Goal: Task Accomplishment & Management: Use online tool/utility

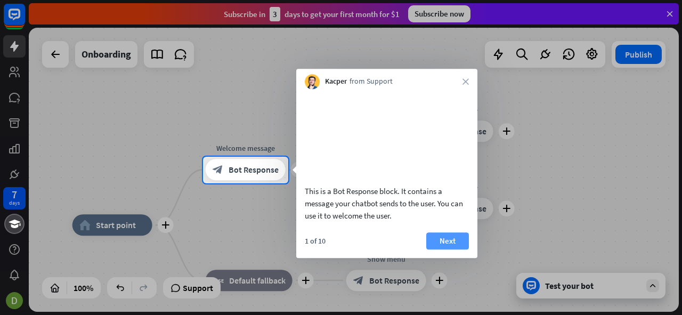
click at [444, 249] on button "Next" at bounding box center [447, 240] width 43 height 17
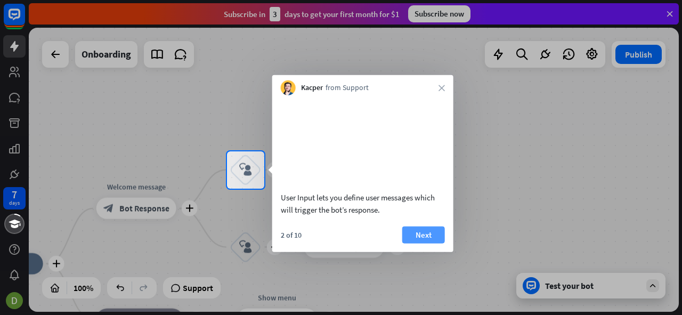
click at [427, 243] on button "Next" at bounding box center [423, 234] width 43 height 17
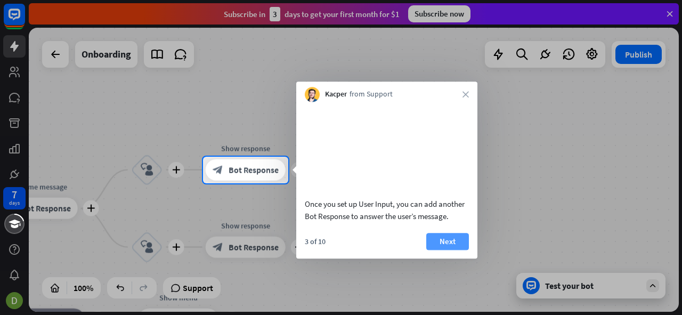
click at [445, 242] on button "Next" at bounding box center [447, 241] width 43 height 17
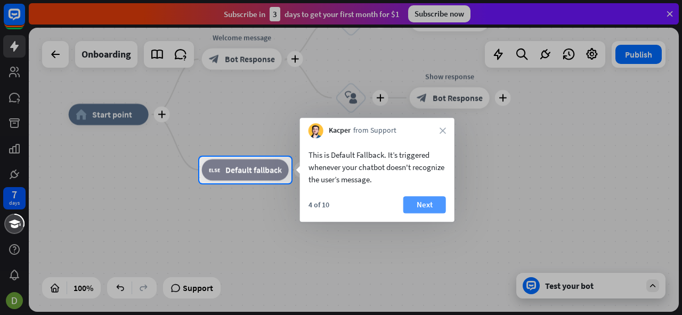
click at [438, 207] on button "Next" at bounding box center [424, 204] width 43 height 17
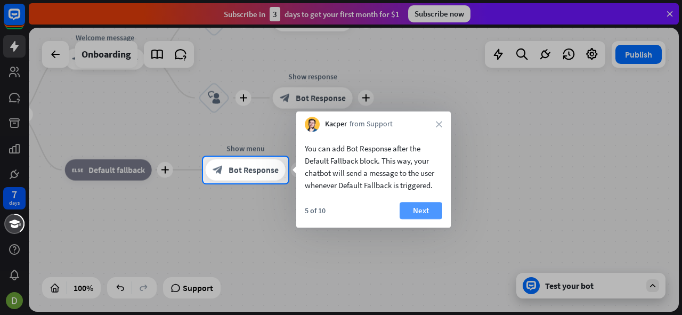
click at [420, 207] on button "Next" at bounding box center [420, 210] width 43 height 17
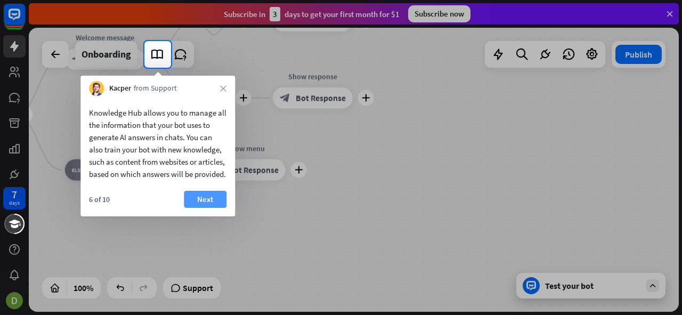
click at [206, 206] on button "Next" at bounding box center [205, 199] width 43 height 17
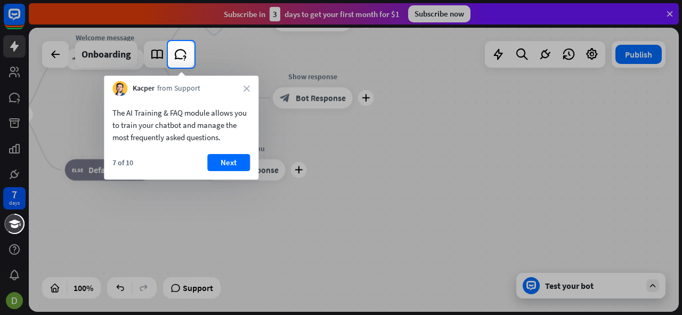
click at [241, 162] on button "Next" at bounding box center [228, 162] width 43 height 17
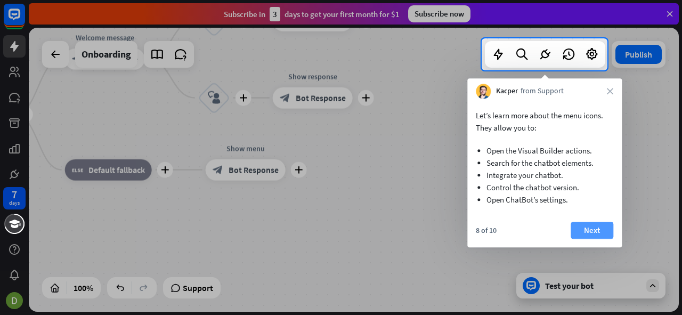
click at [589, 231] on button "Next" at bounding box center [591, 230] width 43 height 17
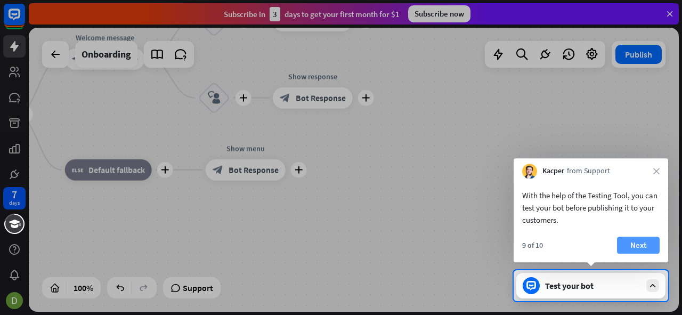
click at [638, 246] on button "Next" at bounding box center [638, 244] width 43 height 17
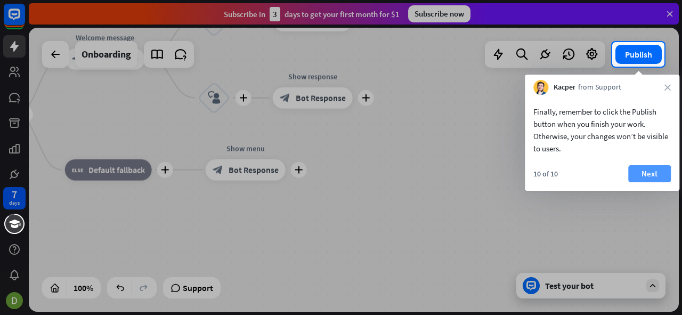
click at [656, 174] on button "Next" at bounding box center [649, 173] width 43 height 17
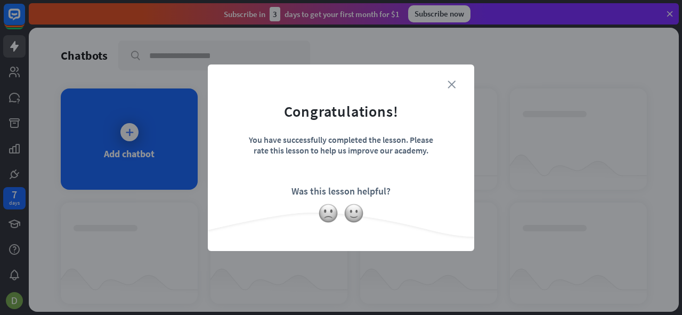
click at [453, 81] on icon "close" at bounding box center [451, 84] width 8 height 8
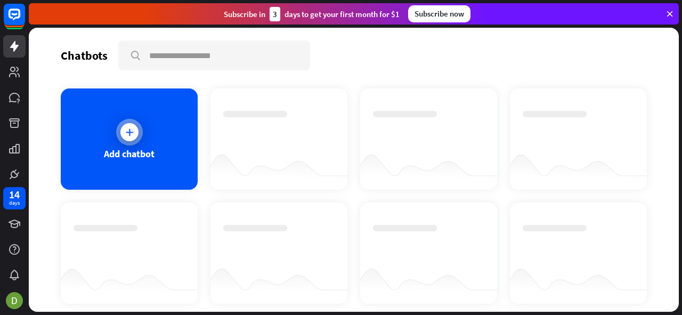
click at [134, 133] on div at bounding box center [129, 132] width 18 height 18
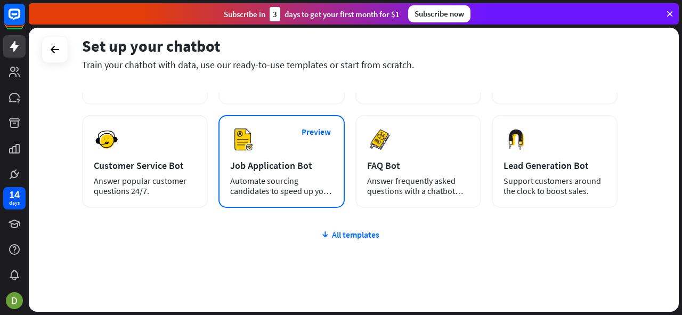
scroll to position [157, 0]
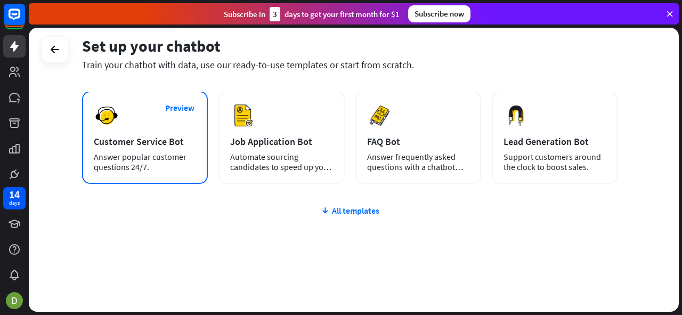
click at [144, 135] on div "Preview Customer Service Bot Answer popular customer questions 24/7." at bounding box center [145, 137] width 126 height 93
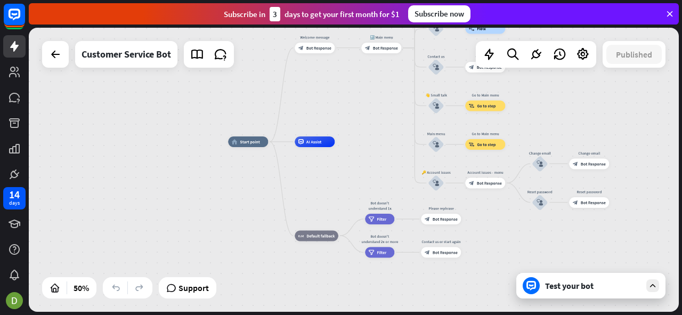
drag, startPoint x: 443, startPoint y: 190, endPoint x: 372, endPoint y: 141, distance: 86.1
click at [372, 142] on div "home_2 Start point Welcome message block_bot_response Bot Response 🔙 Main menu …" at bounding box center [390, 213] width 325 height 142
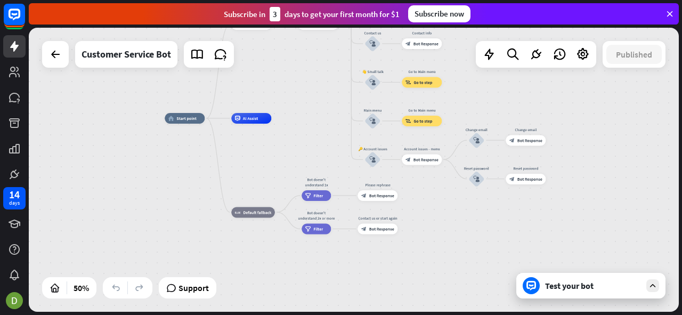
drag, startPoint x: 545, startPoint y: 266, endPoint x: 484, endPoint y: 243, distance: 65.2
click at [484, 243] on div "home_2 Start point Welcome message block_bot_response Bot Response 🔙 Main menu …" at bounding box center [327, 189] width 325 height 142
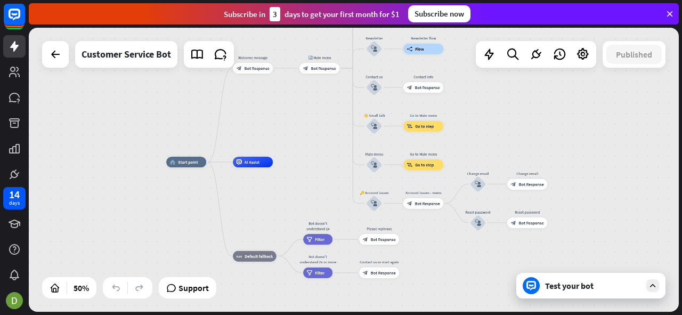
drag, startPoint x: 446, startPoint y: 230, endPoint x: 447, endPoint y: 273, distance: 43.7
click at [447, 273] on div "home_2 Start point Welcome message block_bot_response Bot Response 🔙 Main menu …" at bounding box center [328, 233] width 325 height 142
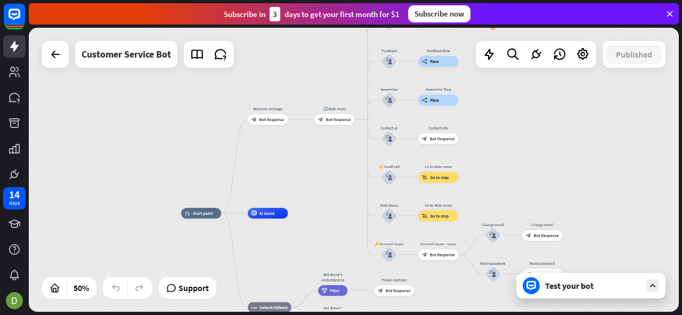
drag, startPoint x: 337, startPoint y: 133, endPoint x: 352, endPoint y: 184, distance: 53.3
click at [352, 184] on div "home_2 Start point Welcome message block_bot_response Bot Response 🔙 Main menu …" at bounding box center [354, 170] width 650 height 284
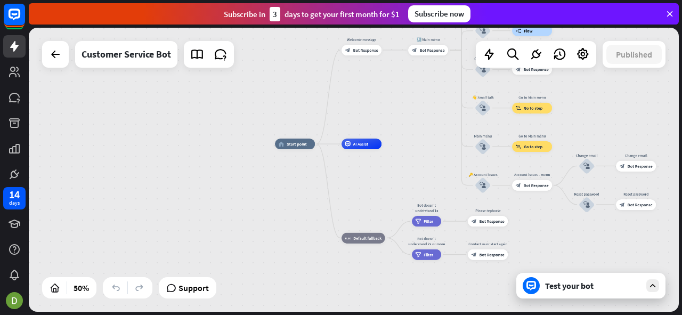
drag, startPoint x: 322, startPoint y: 176, endPoint x: 416, endPoint y: 107, distance: 116.5
click at [416, 107] on div "home_2 Start point Welcome message block_bot_response Bot Response 🔙 Main menu …" at bounding box center [354, 170] width 650 height 284
click at [14, 177] on icon at bounding box center [14, 173] width 7 height 7
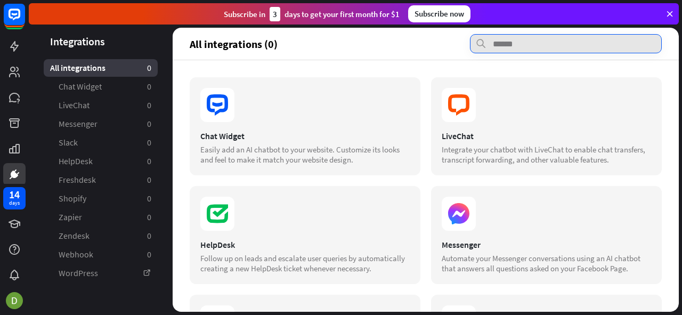
click at [548, 47] on input "text" at bounding box center [566, 43] width 192 height 19
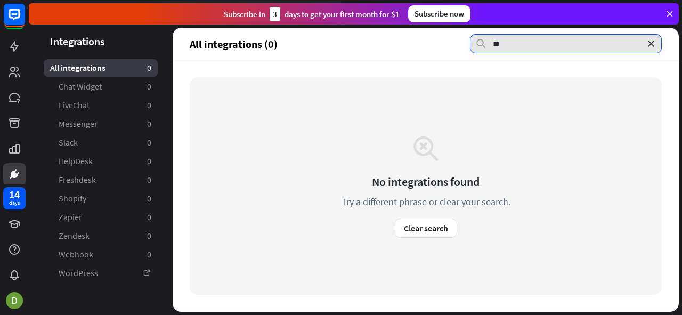
type input "*"
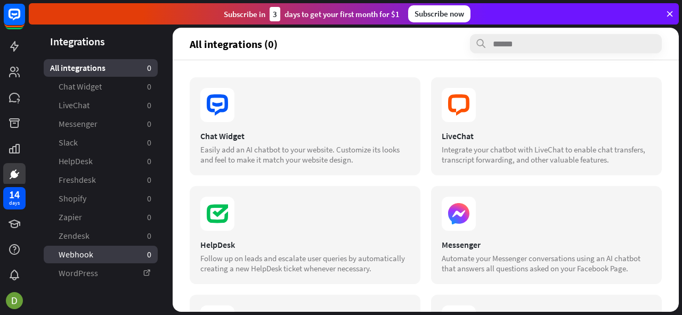
click at [83, 256] on span "Webhook" at bounding box center [76, 254] width 35 height 11
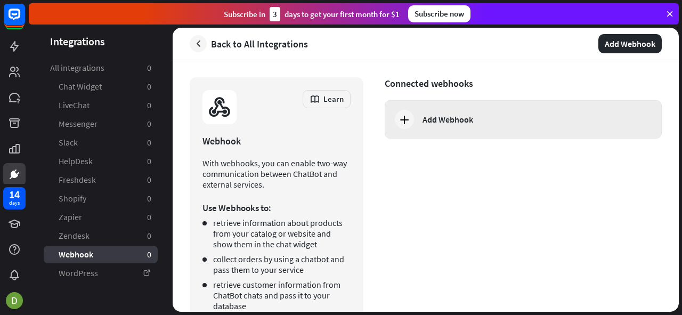
click at [404, 119] on icon at bounding box center [404, 119] width 13 height 13
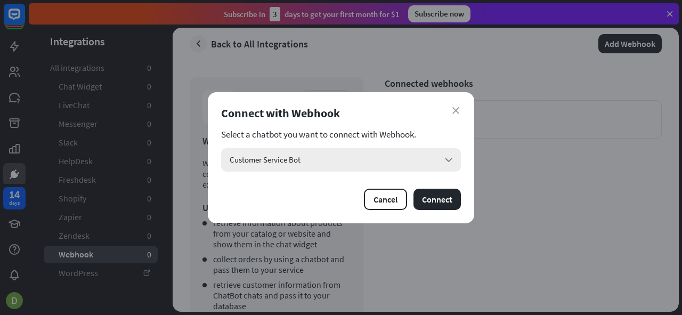
click at [352, 163] on div "Customer Service Bot arrow_down" at bounding box center [341, 159] width 240 height 23
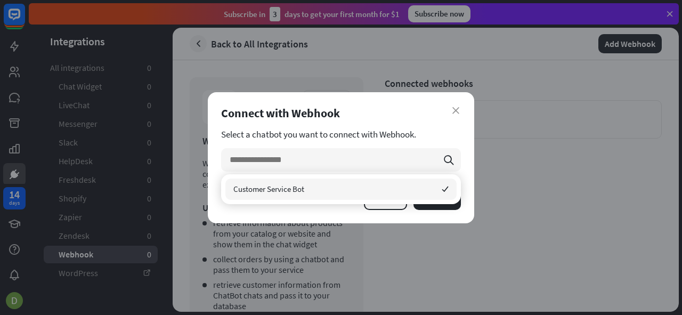
click at [372, 123] on div "close Connect with Webhook Select a chatbot you want to connect with Webhook. s…" at bounding box center [341, 157] width 266 height 131
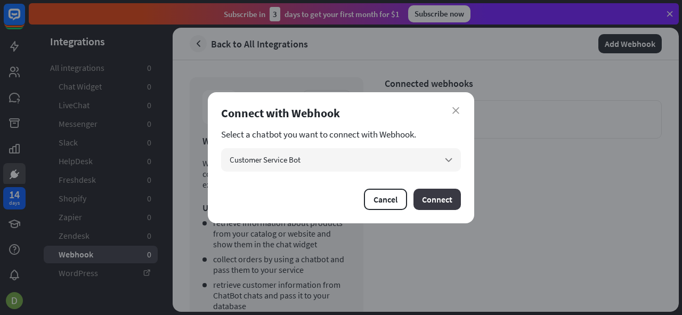
click at [437, 195] on button "Connect" at bounding box center [436, 199] width 47 height 21
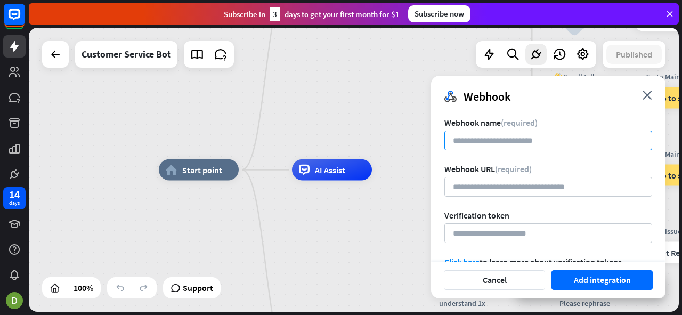
click at [528, 142] on input at bounding box center [548, 140] width 208 height 20
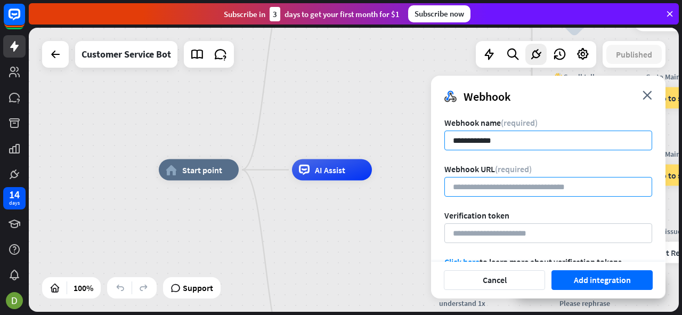
type input "**********"
click at [507, 190] on input "url" at bounding box center [548, 187] width 208 height 20
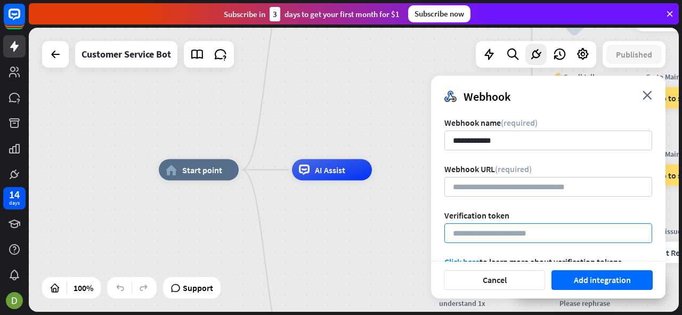
click at [494, 232] on input at bounding box center [548, 233] width 208 height 20
paste input "**********"
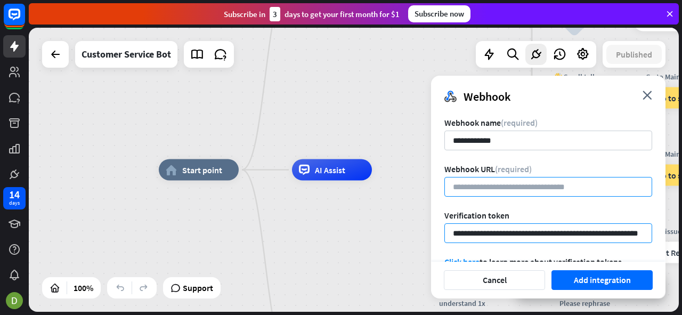
type input "**********"
click at [483, 186] on input "url" at bounding box center [548, 187] width 208 height 20
paste input "**********"
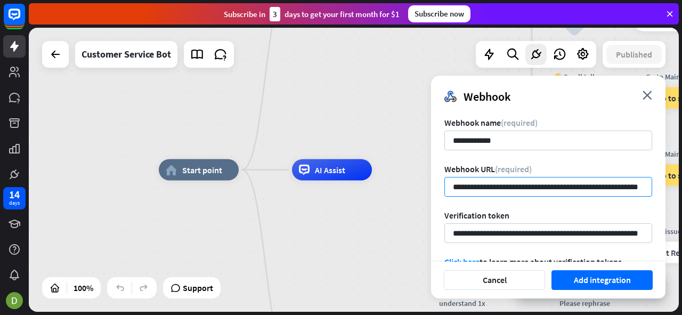
scroll to position [0, 28]
type input "**********"
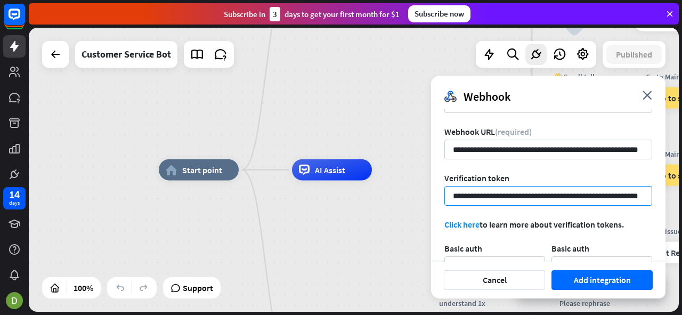
scroll to position [53, 0]
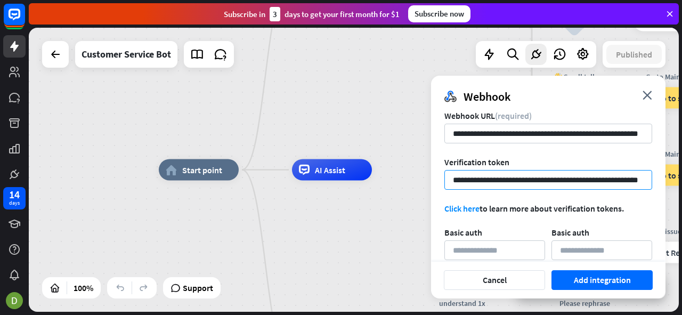
click at [548, 181] on input "**********" at bounding box center [548, 180] width 208 height 20
drag, startPoint x: 548, startPoint y: 183, endPoint x: 298, endPoint y: 190, distance: 249.9
click at [300, 191] on div "home_2 Start point Welcome message block_bot_response Bot Response 🔙 Main menu …" at bounding box center [354, 170] width 650 height 284
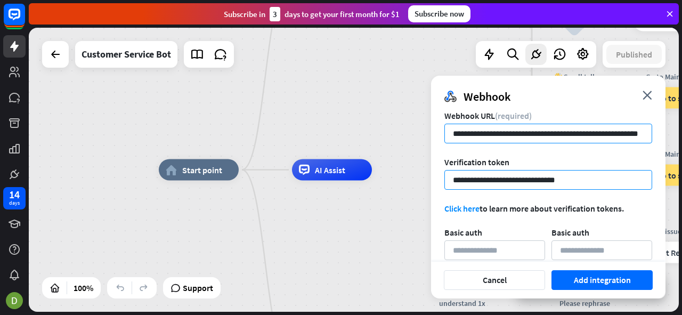
type input "**********"
drag, startPoint x: 546, startPoint y: 134, endPoint x: 699, endPoint y: 128, distance: 153.0
click at [681, 128] on html "14 days close Product Help First steps Get started with ChatBot Help Center Fol…" at bounding box center [341, 157] width 682 height 315
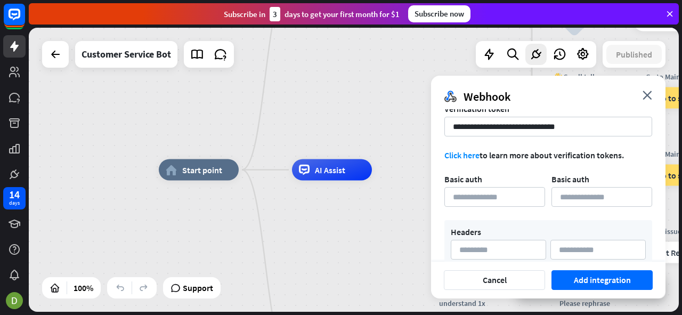
scroll to position [124, 0]
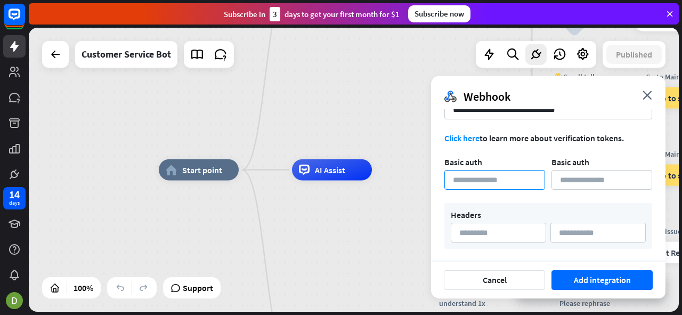
type input "**********"
click at [497, 178] on input at bounding box center [494, 180] width 101 height 20
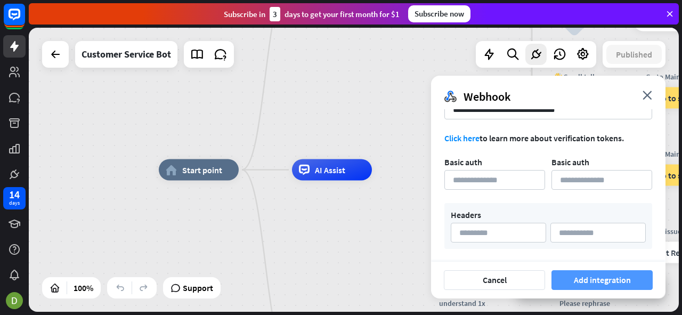
click at [597, 283] on button "Add integration" at bounding box center [601, 280] width 101 height 20
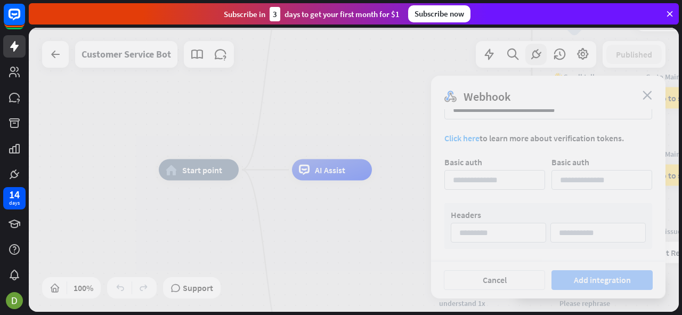
scroll to position [172, 0]
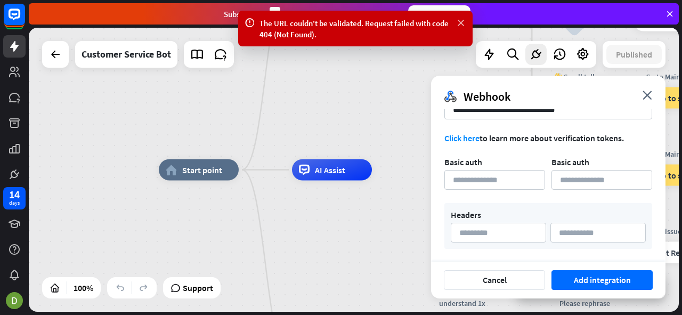
click at [459, 22] on icon at bounding box center [460, 23] width 11 height 11
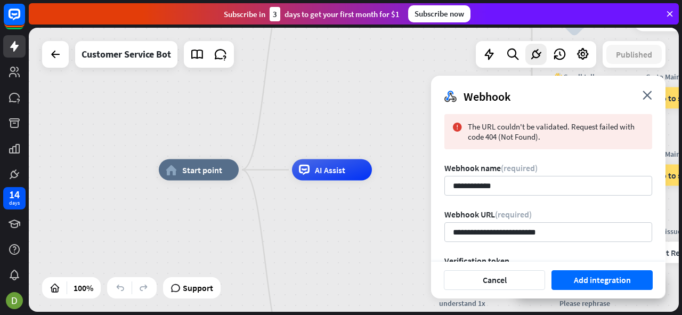
scroll to position [0, 0]
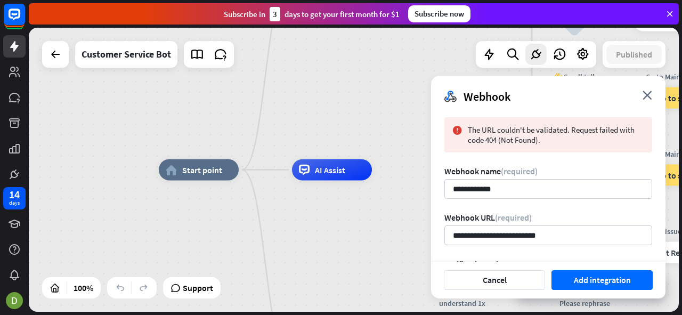
click at [641, 93] on div "Webhook close" at bounding box center [548, 93] width 234 height 34
click at [642, 97] on div "Webhook close" at bounding box center [548, 93] width 234 height 34
click at [82, 53] on div "Customer Service Bot" at bounding box center [125, 54] width 89 height 27
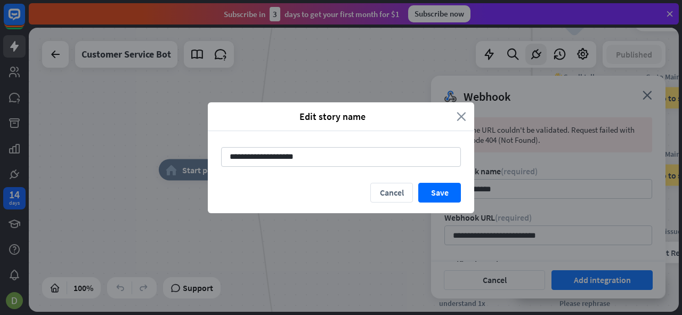
click at [463, 119] on icon "close" at bounding box center [461, 116] width 10 height 12
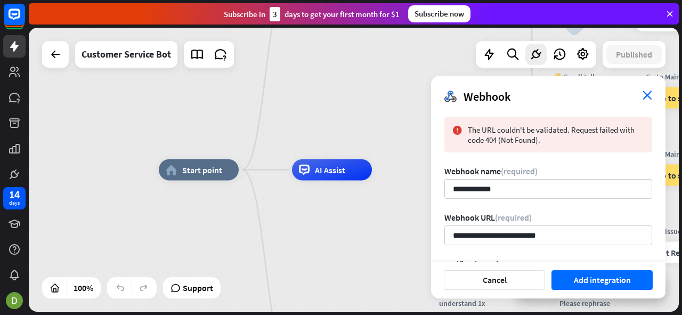
click at [647, 91] on icon "close" at bounding box center [647, 95] width 10 height 9
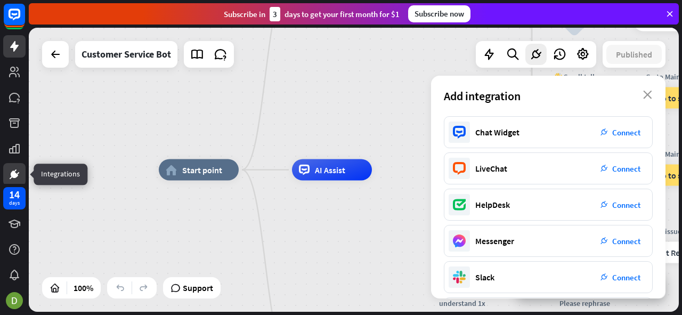
click at [20, 177] on icon at bounding box center [14, 174] width 13 height 13
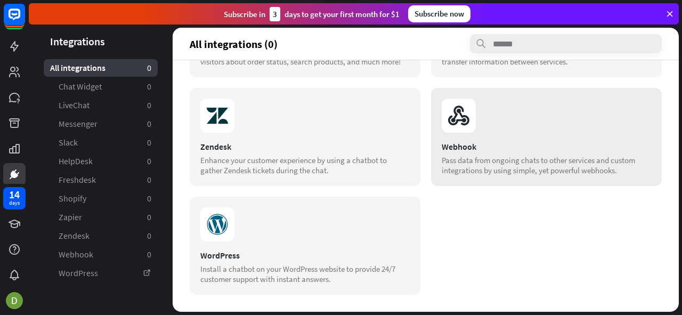
scroll to position [484, 0]
